Goal: Task Accomplishment & Management: Manage account settings

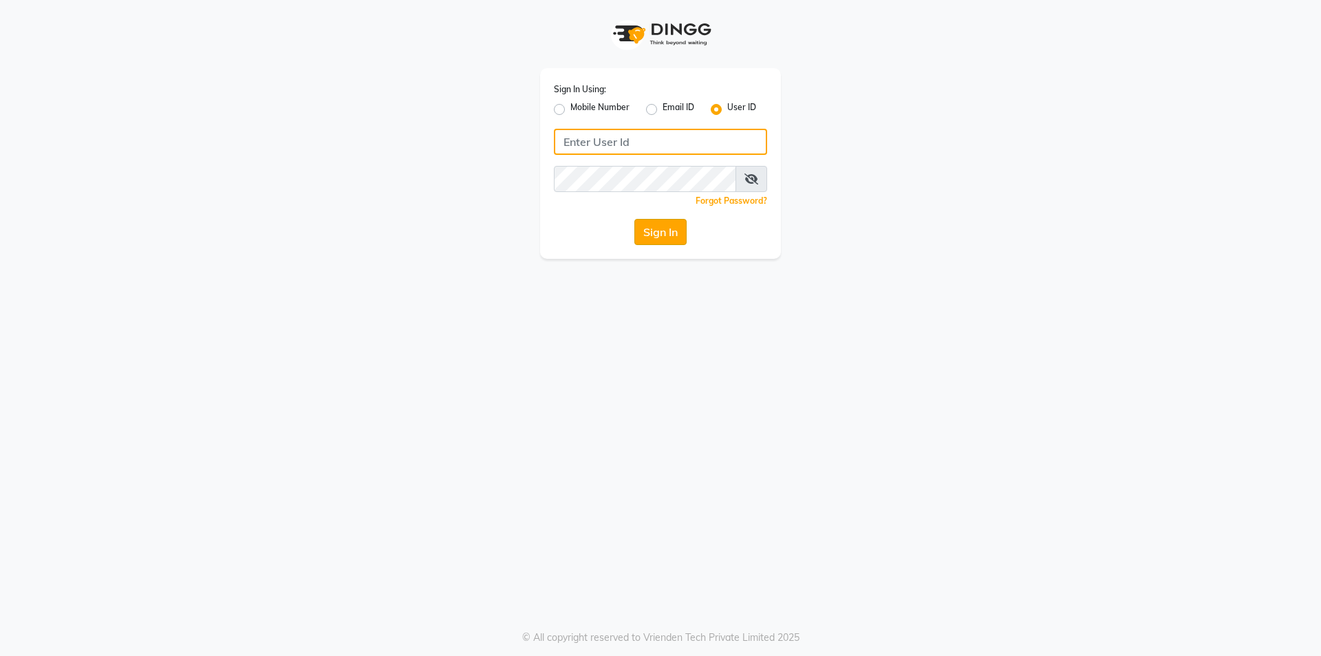
type input "mantraya123"
click at [666, 233] on button "Sign In" at bounding box center [661, 232] width 52 height 26
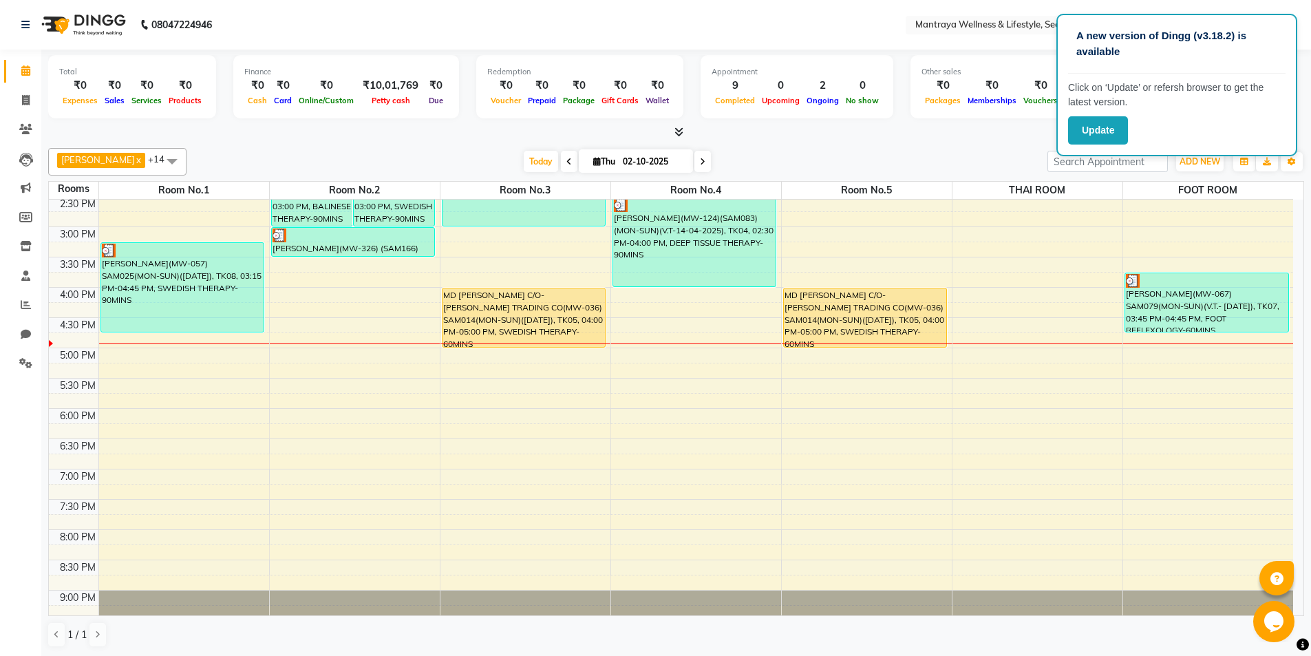
click at [138, 118] on div "Total ₹0 Expenses ₹0 Sales ₹0 Services ₹0 Products Finance ₹0 Cash ₹0 Card ₹0 O…" at bounding box center [676, 88] width 1256 height 67
click at [422, 139] on div at bounding box center [676, 132] width 1256 height 14
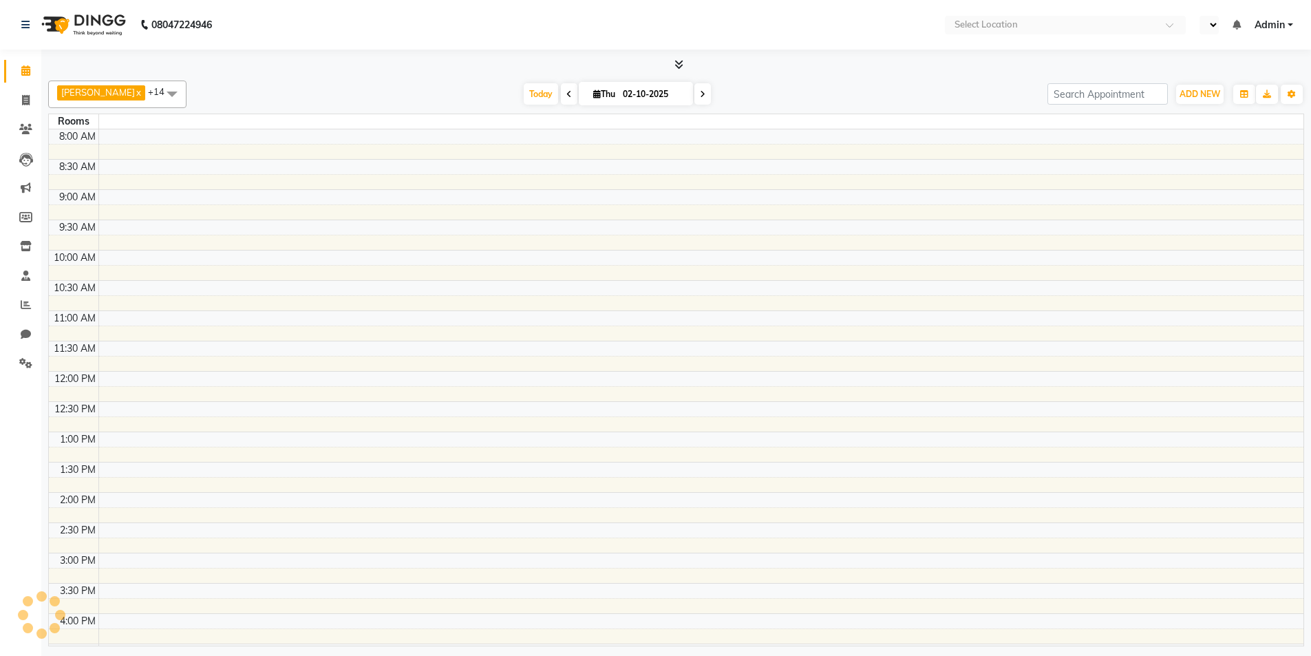
select select "en"
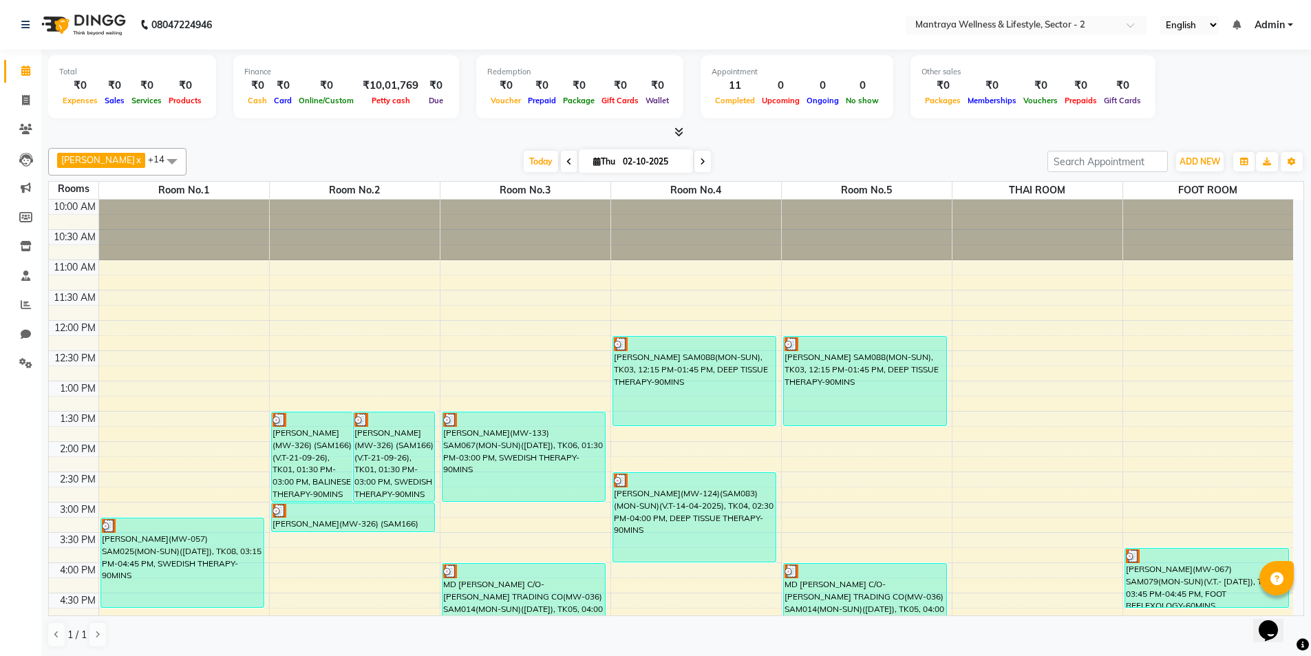
click at [700, 158] on icon at bounding box center [703, 162] width 6 height 8
type input "03-10-2025"
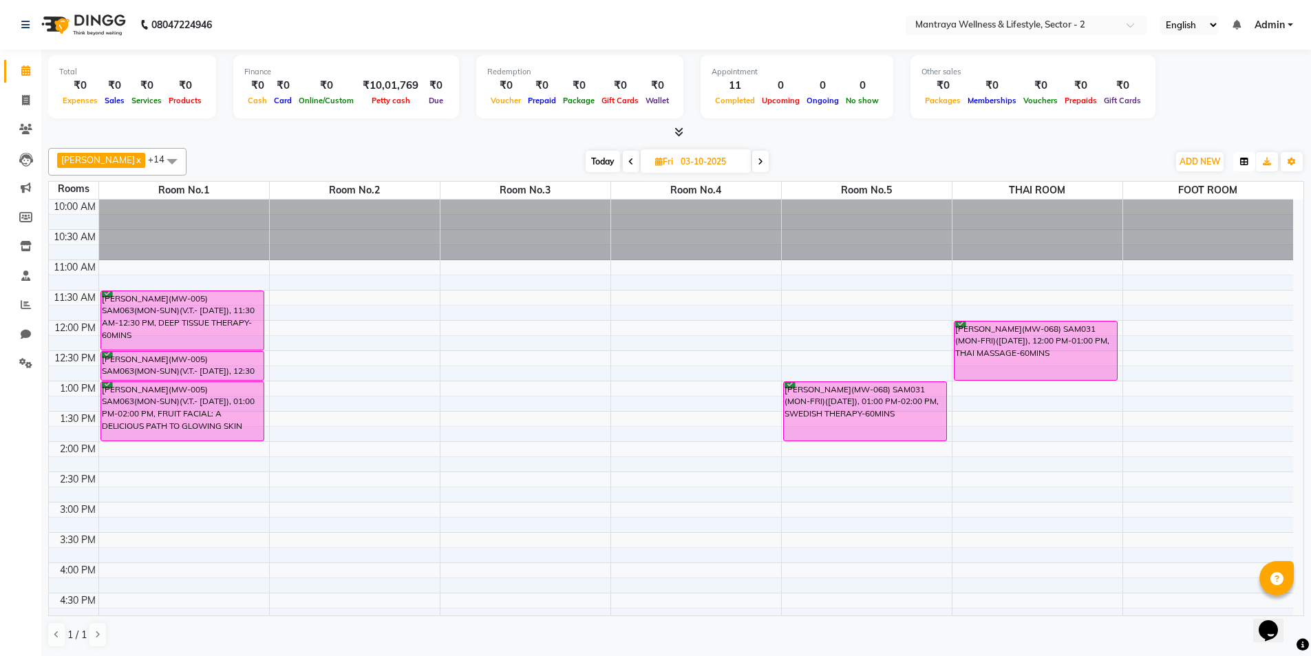
click at [1243, 164] on icon "button" at bounding box center [1244, 162] width 8 height 8
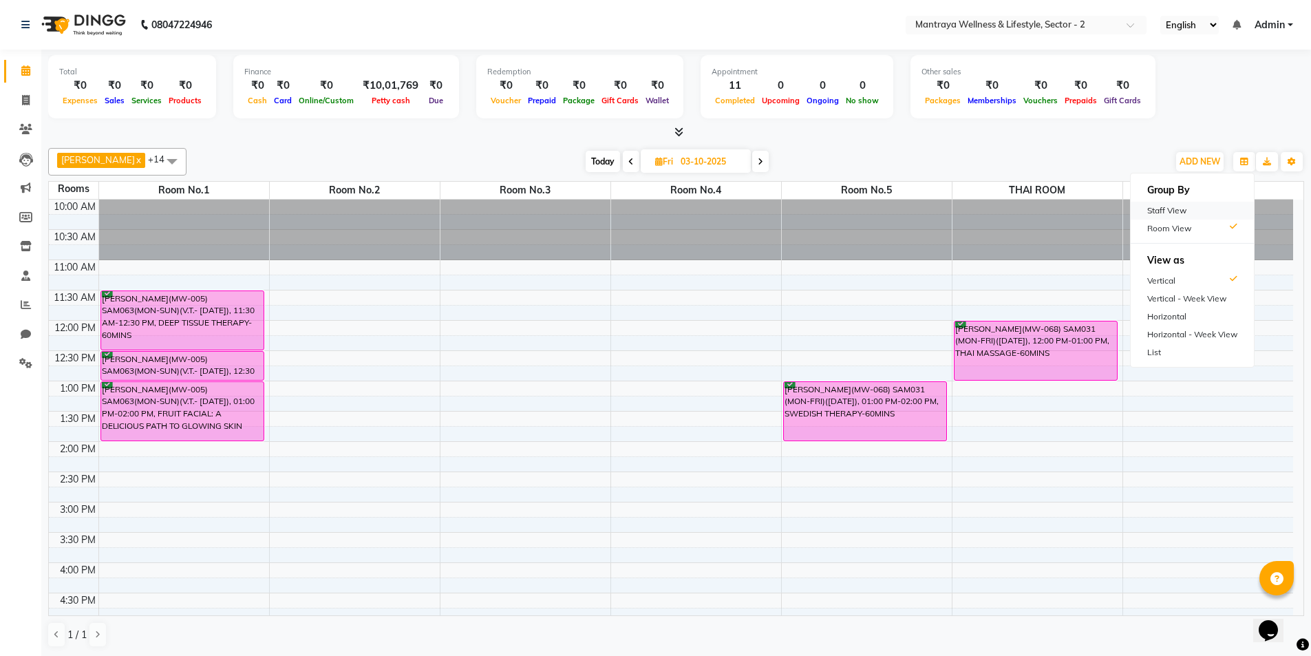
click at [1182, 206] on div "Staff View" at bounding box center [1192, 211] width 123 height 18
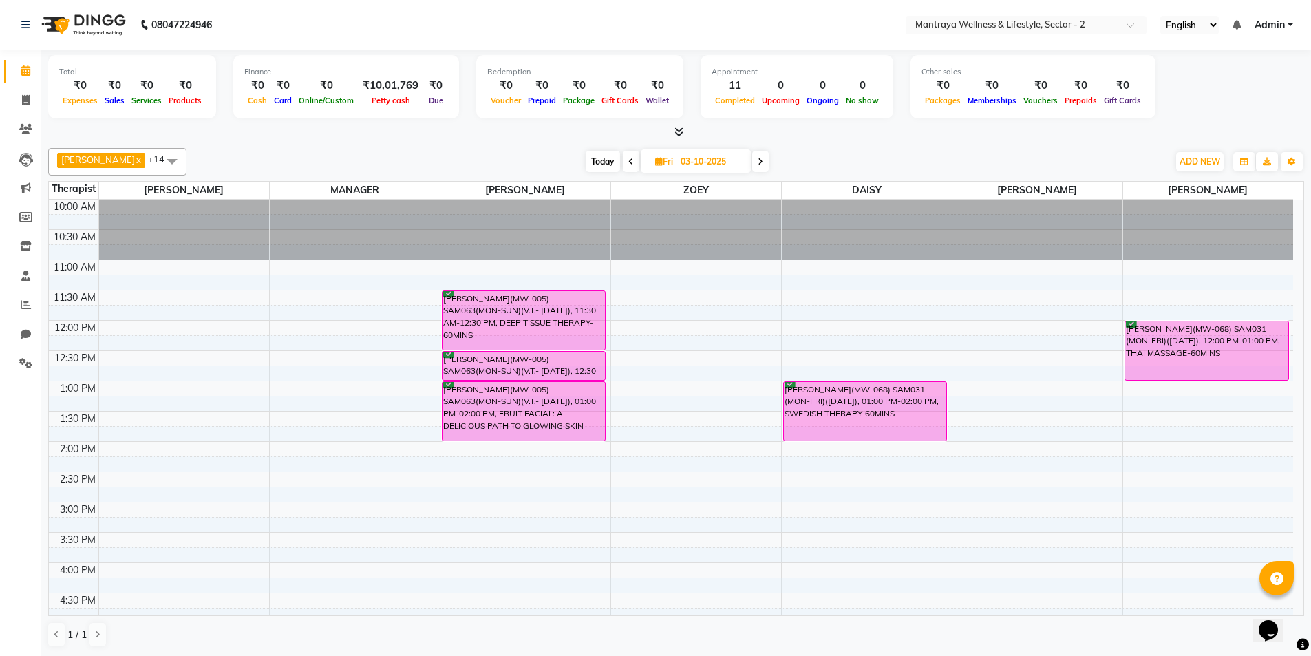
click at [680, 161] on input "03-10-2025" at bounding box center [710, 161] width 69 height 21
select select "10"
select select "2025"
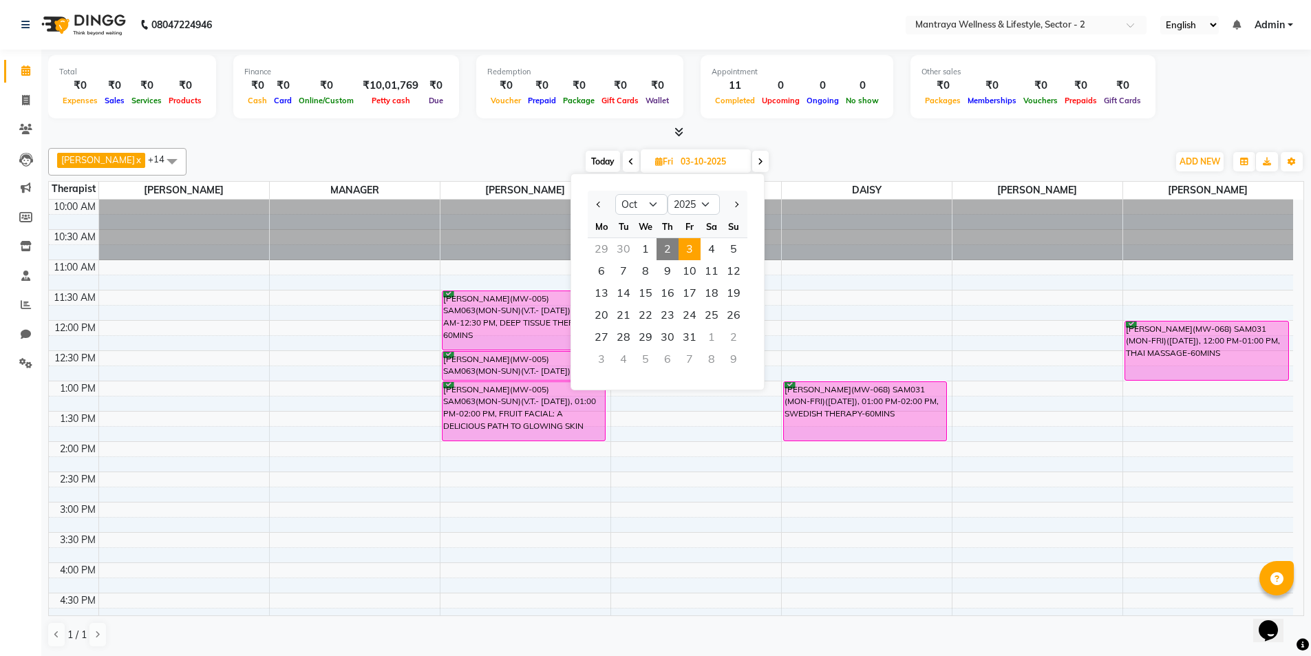
click at [809, 149] on div "[PERSON_NAME] x ZOEY x [PERSON_NAME] x [PERSON_NAME] x [PERSON_NAME] x [PERSON_…" at bounding box center [676, 162] width 1256 height 28
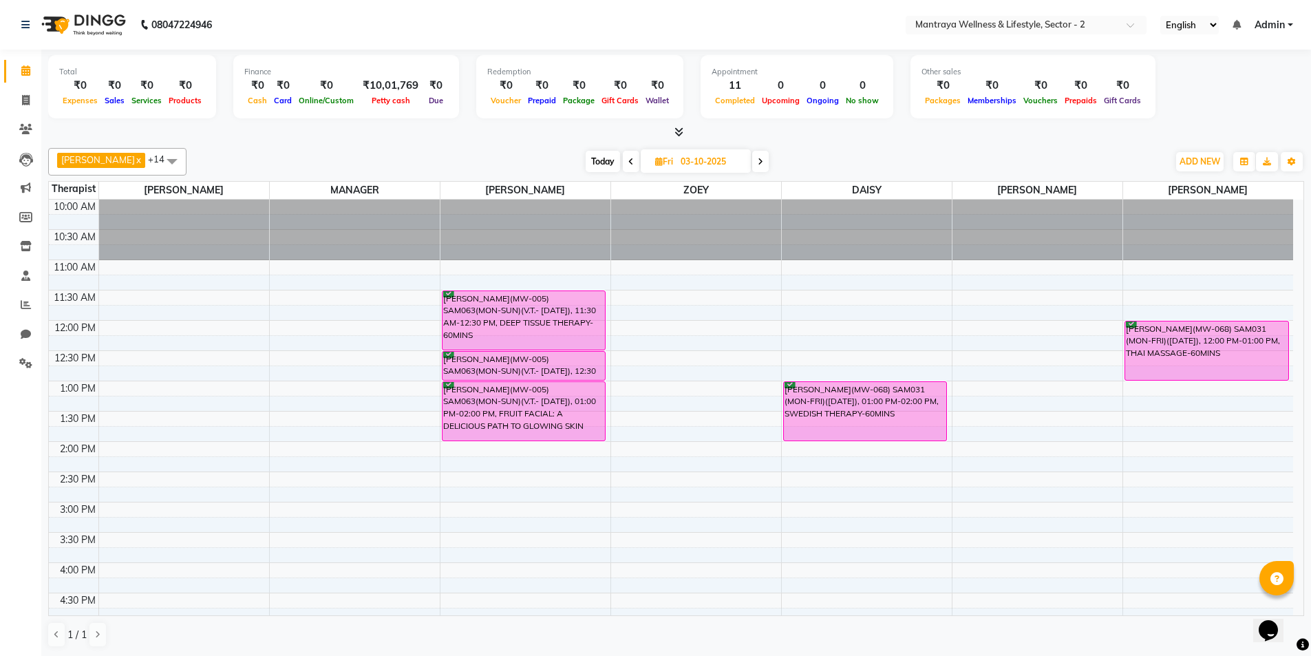
click at [511, 153] on div "[DATE] [DATE]" at bounding box center [677, 161] width 968 height 21
